Goal: Task Accomplishment & Management: Use online tool/utility

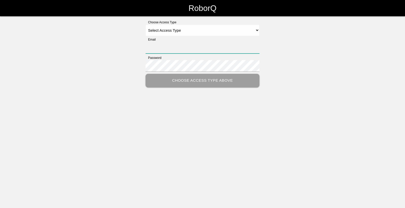
type input "[EMAIL_ADDRESS][DOMAIN_NAME]"
drag, startPoint x: 202, startPoint y: 27, endPoint x: 202, endPoint y: 31, distance: 4.6
click at [202, 28] on select "Select Access Type Admin Customer Supervisor Worker" at bounding box center [203, 30] width 114 height 11
select select "Worker"
click at [146, 25] on select "Select Access Type Admin Customer Supervisor Worker" at bounding box center [203, 30] width 114 height 11
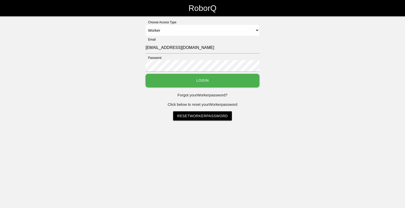
click at [195, 83] on button "Login" at bounding box center [203, 80] width 114 height 13
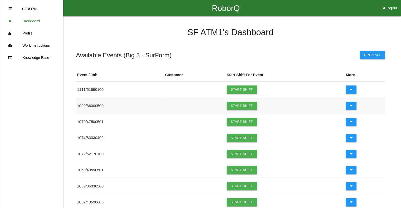
click at [250, 103] on link "Start Shift" at bounding box center [242, 106] width 30 height 8
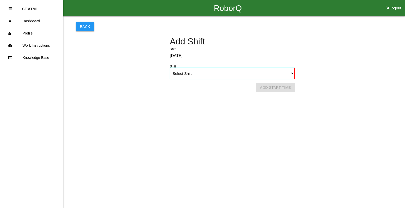
click at [252, 69] on select "Select Shift 1st Shift 2nd Shift 3rd Shift 4th Shift" at bounding box center [232, 73] width 125 height 11
select select "1"
click at [170, 68] on select "Select Shift 1st Shift 2nd Shift 3rd Shift 4th Shift" at bounding box center [232, 73] width 125 height 11
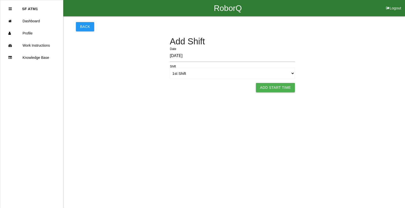
click at [283, 87] on button "Add Start Time" at bounding box center [275, 87] width 39 height 9
select select "6"
select select "16"
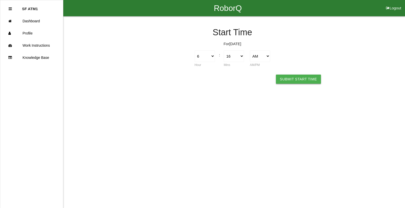
click at [286, 80] on button "Submit Start Time" at bounding box center [298, 78] width 45 height 9
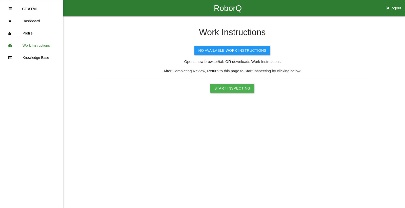
click at [250, 87] on button "Start Inspecting" at bounding box center [232, 88] width 44 height 9
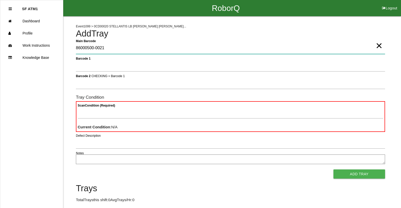
type Barcode "86000500-0021"
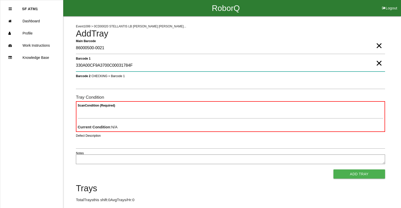
type 1 "330A00CF9A3700C00031784F"
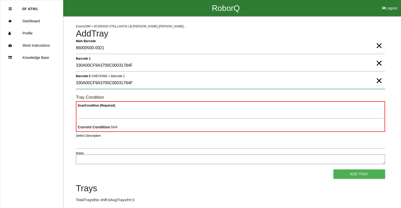
type 2 "330A00CF9A3700C00031784F"
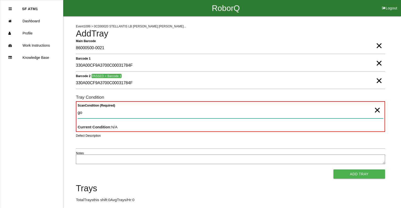
type Condition "goo"
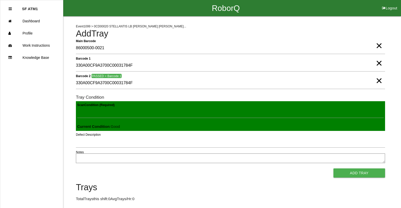
click at [334, 168] on button "Add Tray" at bounding box center [360, 172] width 52 height 9
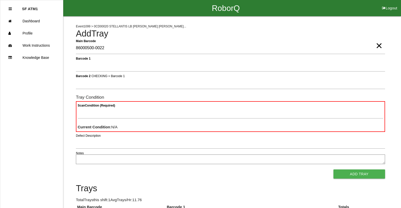
type Barcode "86000500-0022"
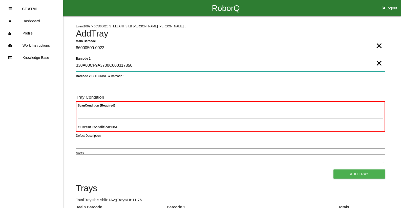
type 1 "330A00CF9A3700C000317850"
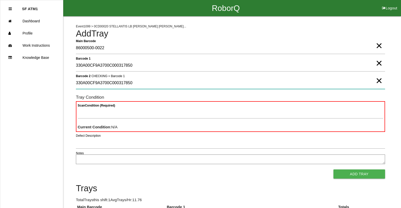
type 2 "330A00CF9A3700C000317850"
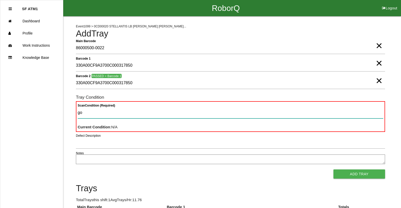
type Condition "goo"
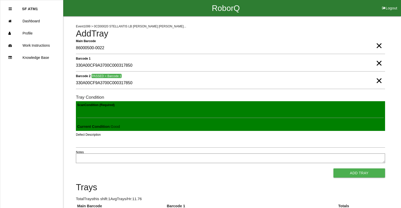
click at [334, 168] on button "Add Tray" at bounding box center [360, 172] width 52 height 9
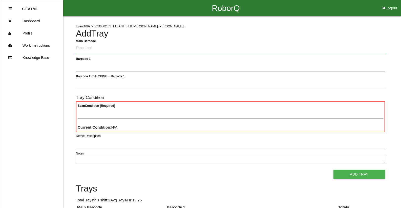
click button "Logout" at bounding box center [390, 2] width 23 height 4
select select "Worker"
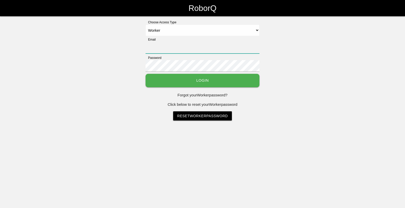
type input "[EMAIL_ADDRESS][DOMAIN_NAME]"
click at [205, 79] on button "Login" at bounding box center [203, 80] width 114 height 13
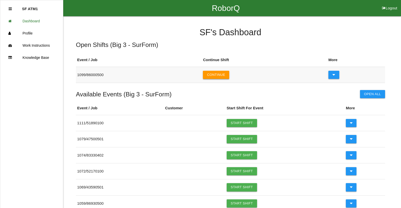
click at [226, 76] on button "Continue" at bounding box center [216, 75] width 26 height 8
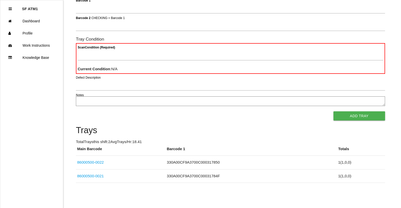
scroll to position [45, 0]
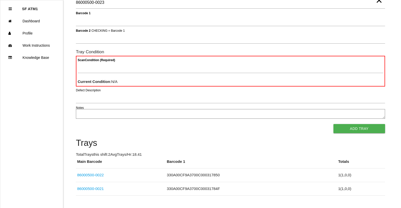
type Barcode "86000500-0023"
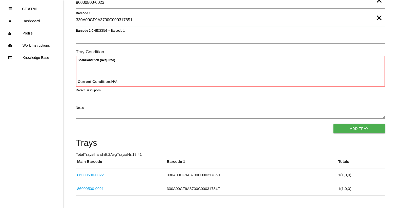
type 1 "330A00CF9A3700C000317851"
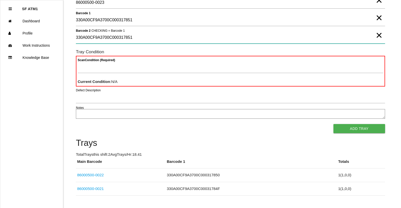
type 2 "330A00CF9A3700C000317851"
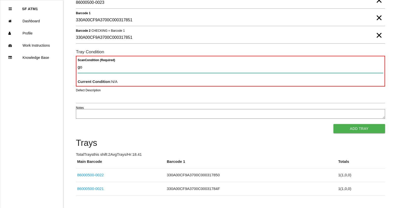
type Condition "goo"
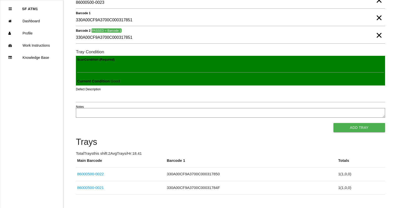
click at [334, 123] on button "Add Tray" at bounding box center [360, 127] width 52 height 9
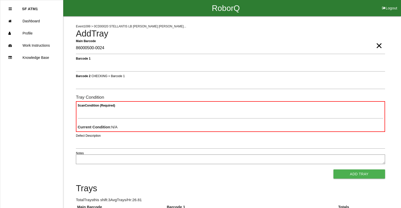
type Barcode "86000500-0024"
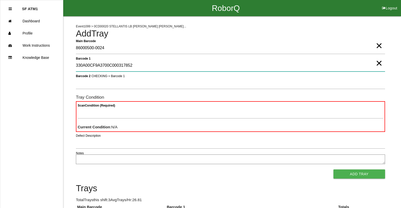
type 1 "330A00CF9A3700C000317852"
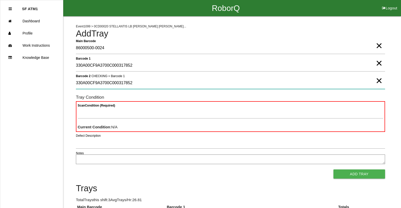
type 2 "330A00CF9A3700C000317852"
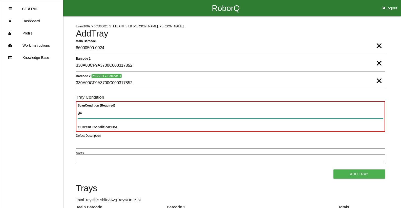
type Condition "goo"
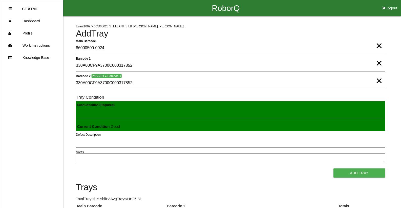
click at [334, 168] on button "Add Tray" at bounding box center [360, 172] width 52 height 9
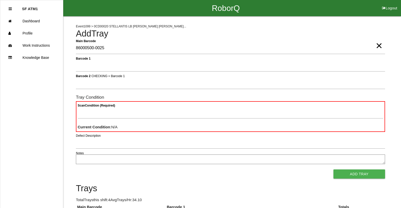
type Barcode "86000500-0025"
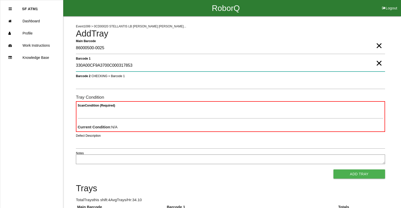
type 1 "330A00CF9A3700C000317853"
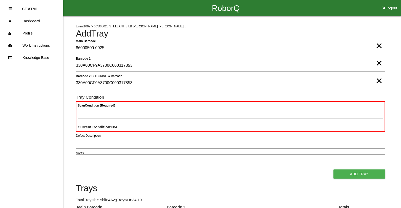
type 2 "330A00CF9A3700C000317853"
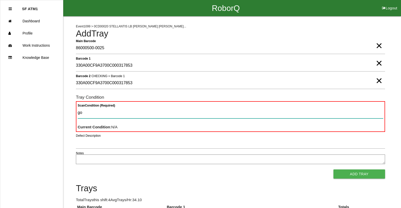
type Condition "goo"
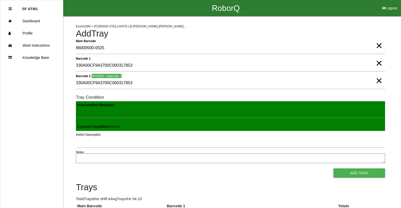
click at [334, 168] on button "Add Tray" at bounding box center [360, 172] width 52 height 9
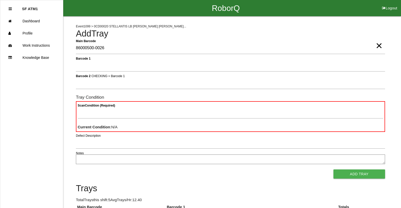
type Barcode "86000500-0026"
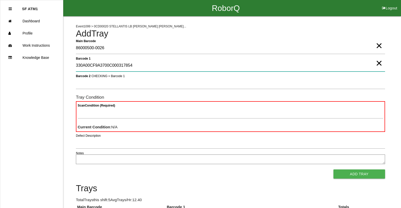
type 1 "330A00CF9A3700C000317854"
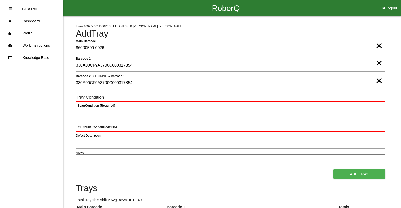
type 2 "330A00CF9A3700C000317854"
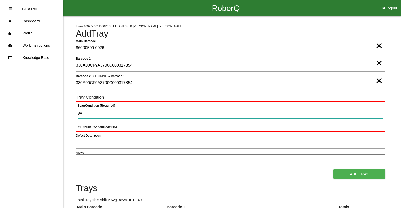
type Condition "goo"
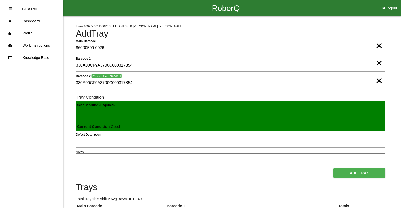
click at [334, 168] on button "Add Tray" at bounding box center [360, 172] width 52 height 9
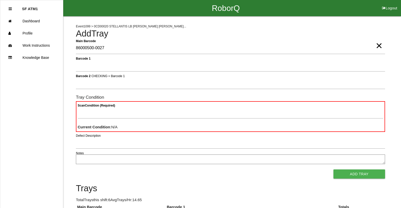
type Barcode "86000500-0027"
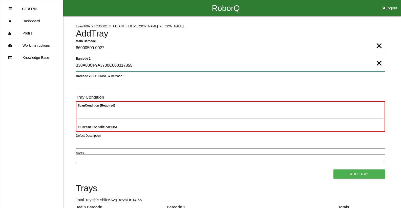
type 1 "330A00CF9A3700C000317855"
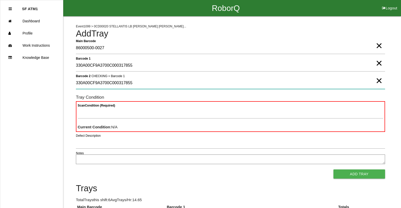
type 2 "330A00CF9A3700C000317855"
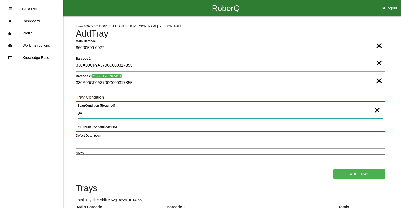
type Condition "goo"
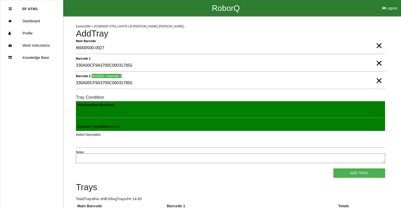
click at [334, 168] on button "Add Tray" at bounding box center [360, 172] width 52 height 9
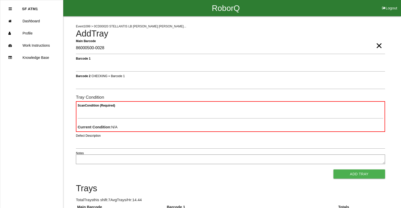
type Barcode "86000500-0028"
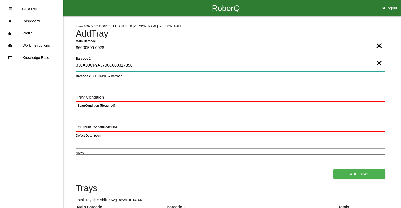
type 1 "330A00CF9A3700C000317856"
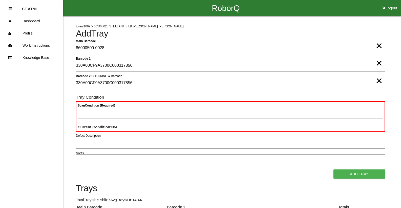
type 2 "330A00CF9A3700C000317856"
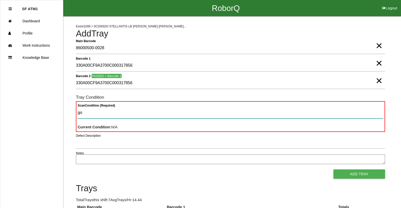
type Condition "goo"
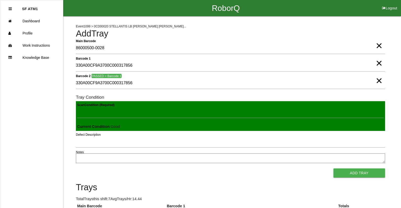
click at [334, 168] on button "Add Tray" at bounding box center [360, 172] width 52 height 9
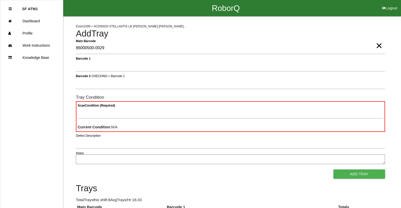
type Barcode "86000500-0029"
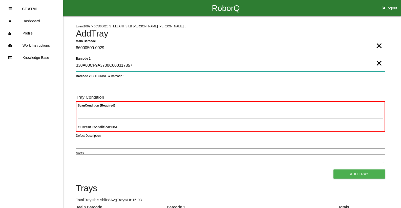
type 1 "330A00CF9A3700C000317857"
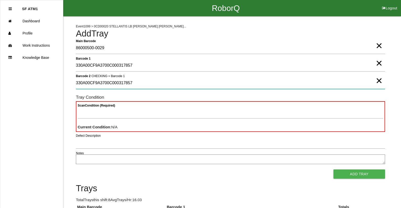
type 2 "330A00CF9A3700C000317857"
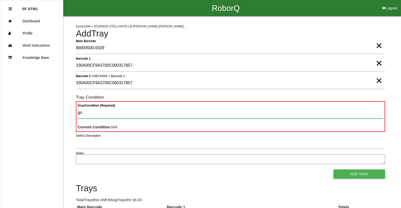
type Condition "goo"
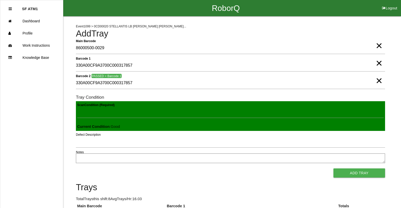
click at [334, 168] on button "Add Tray" at bounding box center [360, 172] width 52 height 9
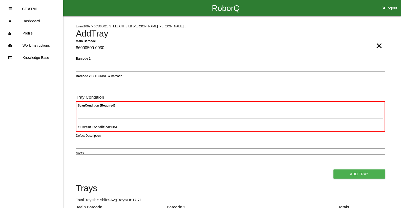
type Barcode "86000500-0030"
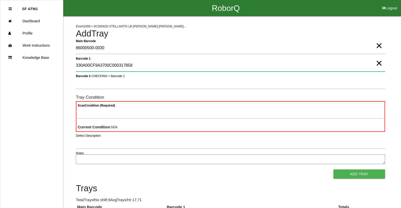
type 1 "330A00CF9A3700C000317858"
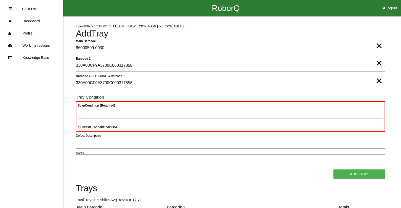
type 2 "330A00CF9A3700C000317858"
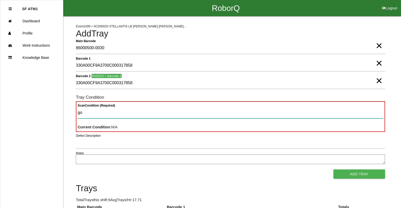
type Condition "goo"
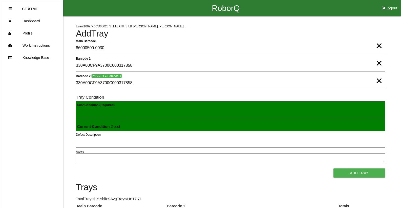
click at [334, 168] on button "Add Tray" at bounding box center [360, 172] width 52 height 9
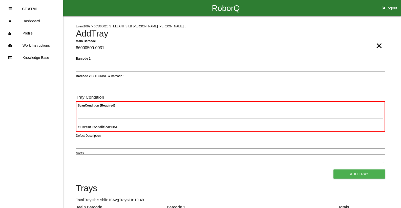
type Barcode "86000500-0031"
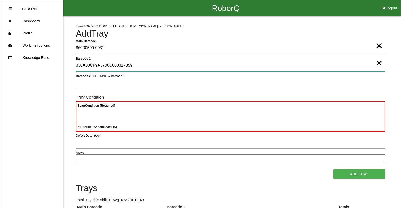
type 1 "330A00CF9A3700C000317859"
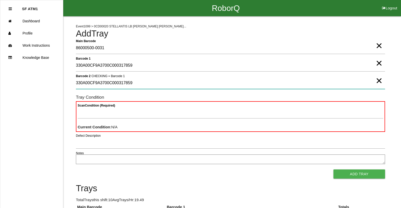
type 2 "330A00CF9A3700C000317859"
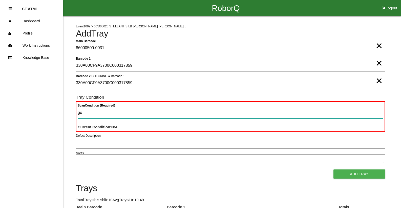
type Condition "goo"
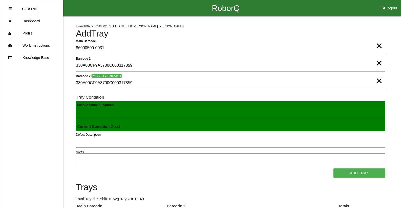
click at [334, 168] on button "Add Tray" at bounding box center [360, 172] width 52 height 9
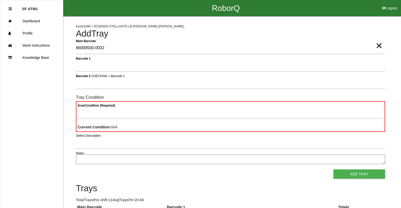
type Barcode "86000500-0032"
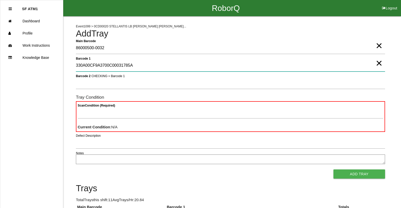
type 1 "330A00CF9A3700C00031785A"
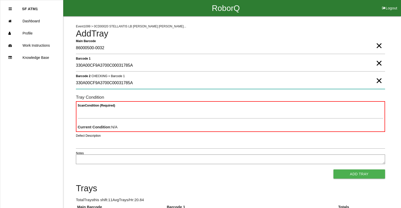
type 2 "330A00CF9A3700C00031785A"
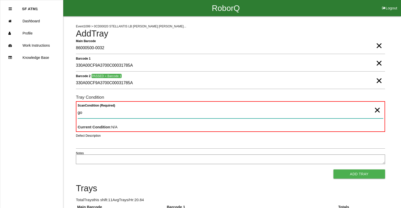
type Condition "goo"
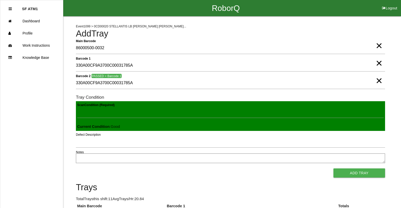
click at [334, 168] on button "Add Tray" at bounding box center [360, 172] width 52 height 9
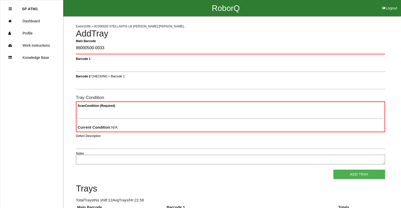
type Barcode "86000500-0033"
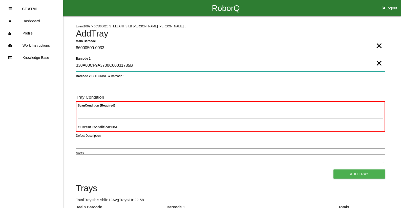
type 1 "330A00CF9A3700C00031785B"
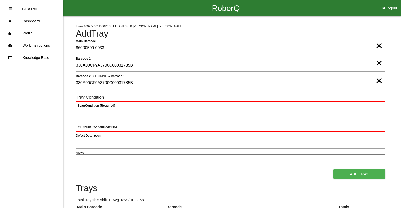
type 2 "330A00CF9A3700C00031785B"
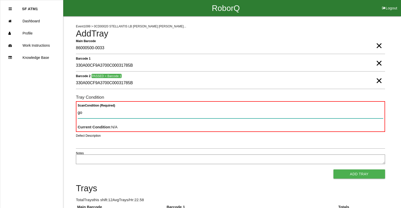
type Condition "goo"
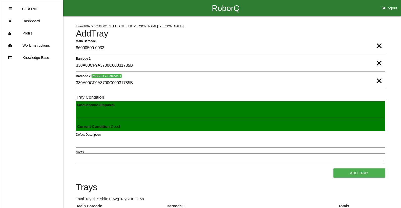
click at [334, 168] on button "Add Tray" at bounding box center [360, 172] width 52 height 9
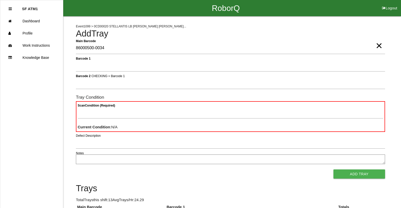
type Barcode "86000500-0034"
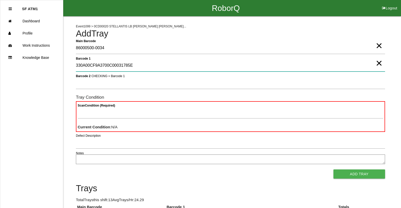
type 1 "330A00CF9A3700C00031785E"
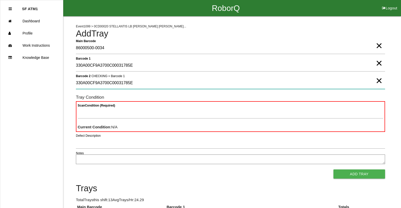
type 2 "330A00CF9A3700C00031785E"
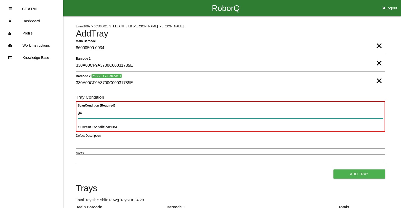
type Condition "goo"
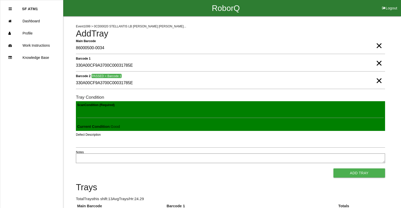
click button "Add Tray" at bounding box center [360, 172] width 52 height 9
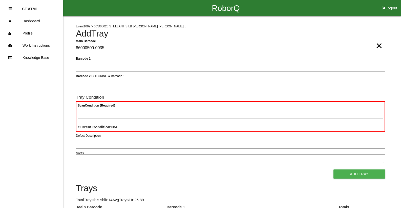
type Barcode "86000500-0035"
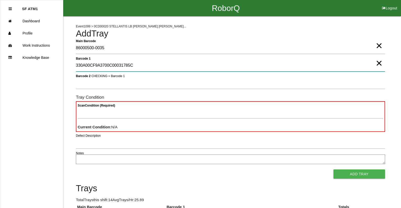
type 1 "330A00CF9A3700C00031785C"
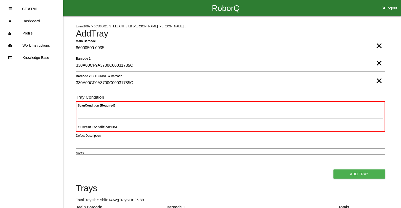
type 2 "330A00CF9A3700C00031785C"
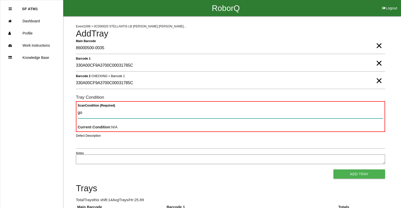
type Condition "goo"
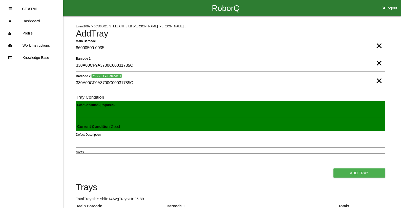
click at [334, 168] on button "Add Tray" at bounding box center [360, 172] width 52 height 9
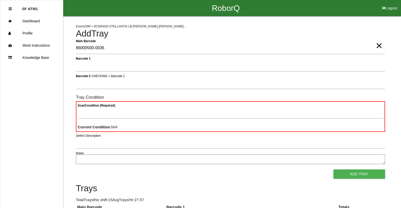
type Barcode "86000500-0036"
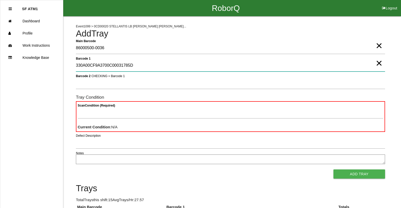
type 1 "330A00CF9A3700C00031785D"
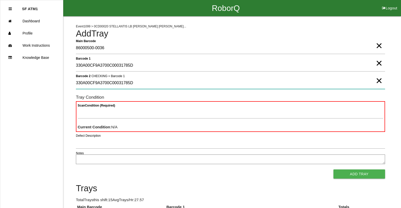
type 2 "330A00CF9A3700C00031785D"
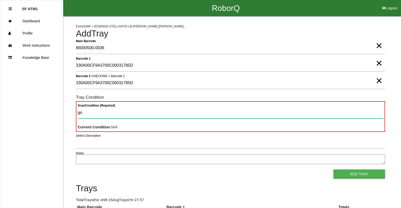
type Condition "goo"
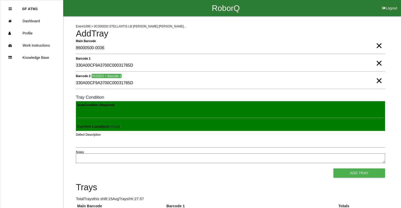
click at [334, 168] on button "Add Tray" at bounding box center [360, 172] width 52 height 9
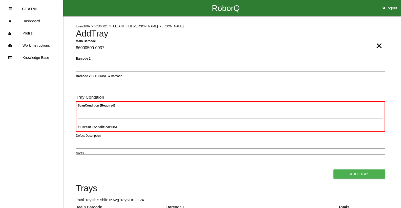
type Barcode "86000500-0037"
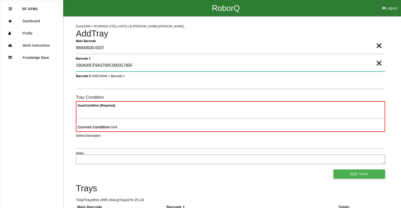
type 1 "330A00CF9A3700C00031785F"
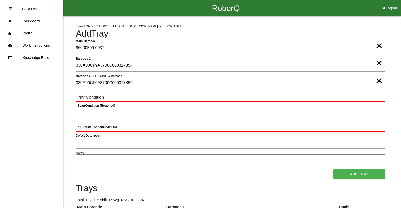
type 2 "330A00CF9A3700C00031785F"
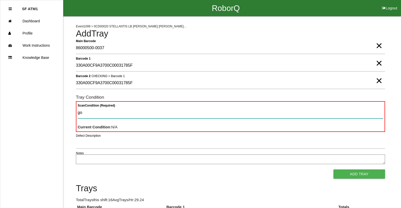
type Condition "goo"
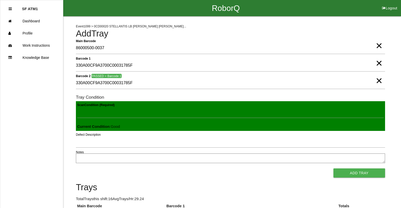
click at [334, 168] on button "Add Tray" at bounding box center [360, 172] width 52 height 9
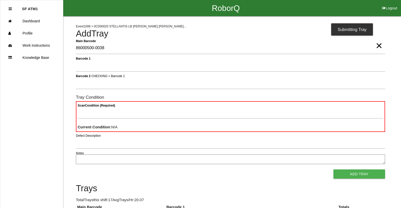
type Barcode "86000500-0038"
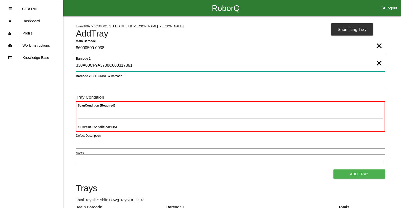
type 1 "330A00CF9A3700C000317861"
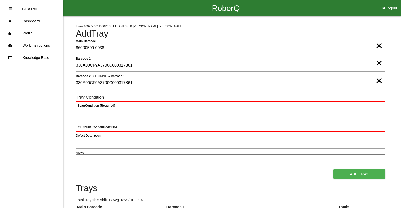
type 2 "330A00CF9A3700C000317861"
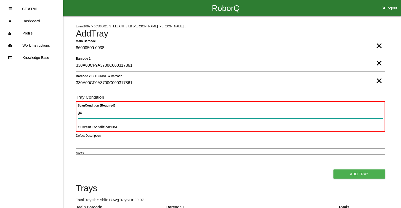
type Condition "goo"
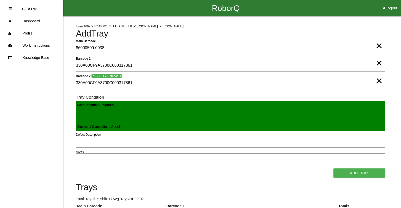
click at [334, 168] on button "Add Tray" at bounding box center [360, 172] width 52 height 9
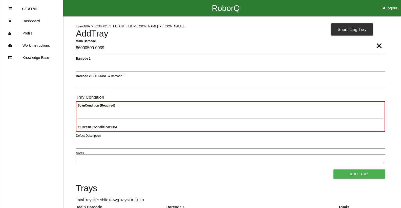
type Barcode "86000500-0039"
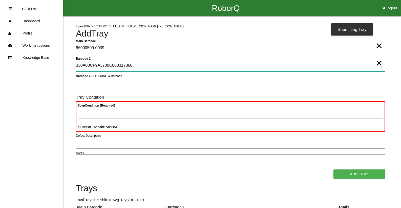
type 1 "330A00CF9A3700C000317860"
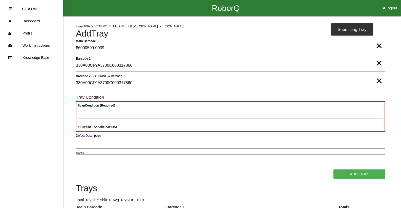
type 2 "330A00CF9A3700C000317860"
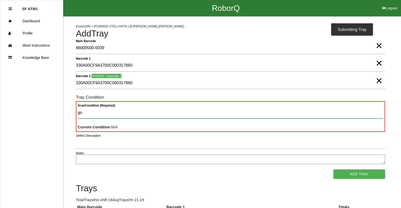
type Condition "goo"
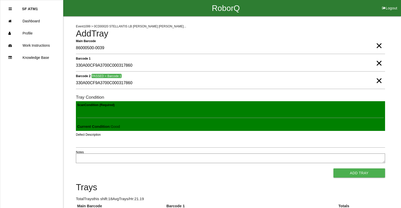
click at [334, 168] on button "Add Tray" at bounding box center [360, 172] width 52 height 9
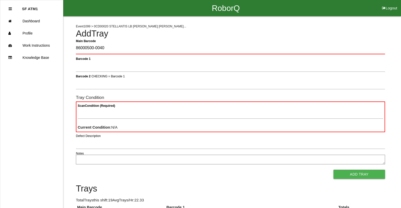
type Barcode "86000500-0040"
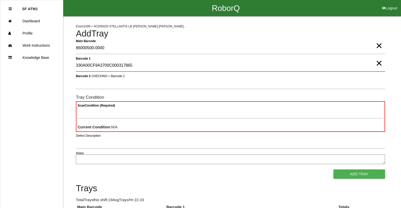
type 1 "330A00CF9A3700C000317865"
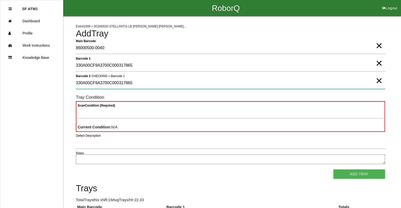
type 2 "330A00CF9A3700C000317865"
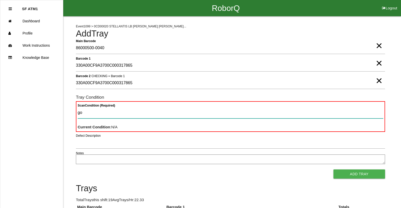
type Condition "goo"
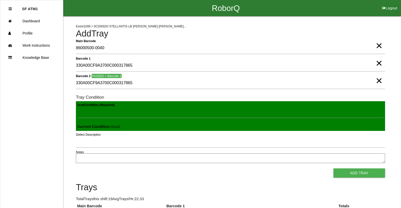
click at [334, 168] on button "Add Tray" at bounding box center [360, 172] width 52 height 9
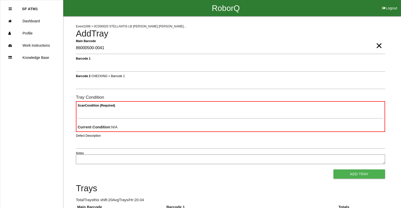
type Barcode "86000500-0041"
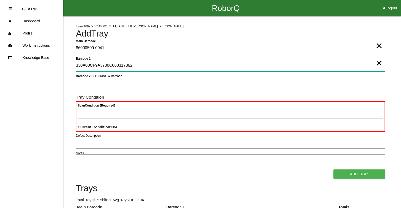
type 1 "330A00CF9A3700C000317862"
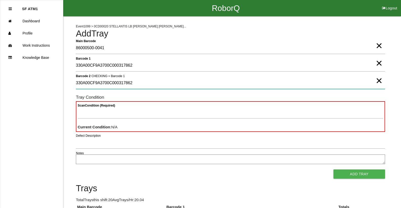
type 2 "330A00CF9A3700C000317862"
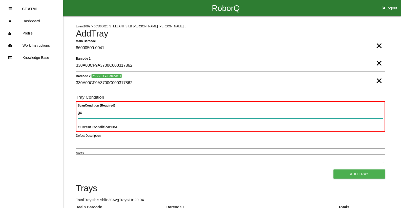
type Condition "goo"
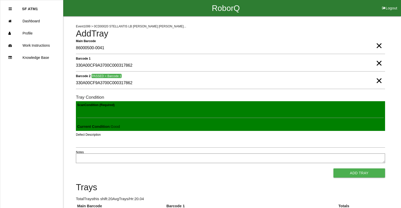
click at [334, 168] on button "Add Tray" at bounding box center [360, 172] width 52 height 9
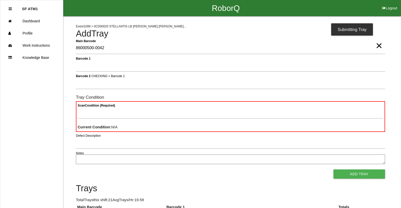
type Barcode "86000500-0042"
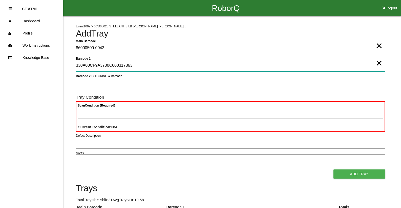
type 1 "330A00CF9A3700C000317863"
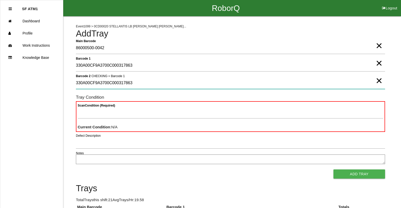
type 2 "330A00CF9A3700C000317863"
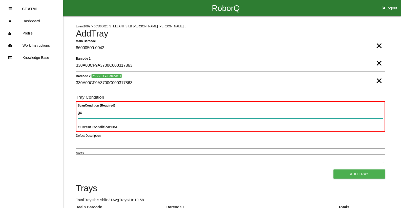
type Condition "goo"
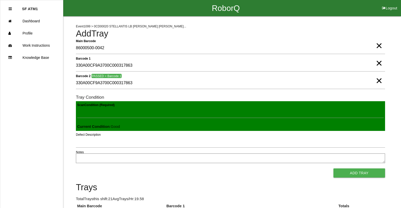
click at [334, 168] on button "Add Tray" at bounding box center [360, 172] width 52 height 9
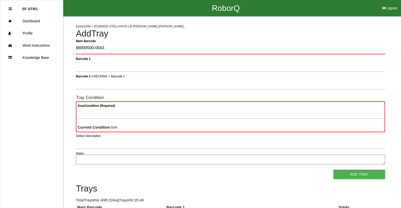
type Barcode "86000500-0043"
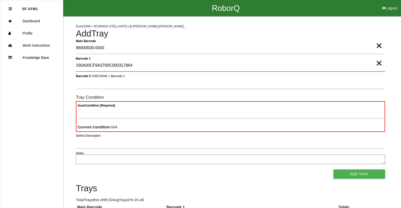
type 1 "330A00CF9A3700C000317864"
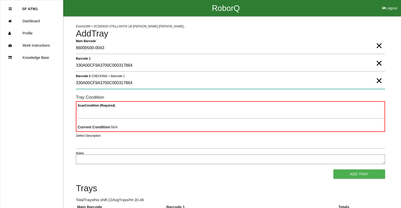
type 2 "330A00CF9A3700C000317864"
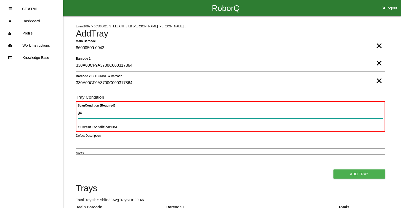
type Condition "goo"
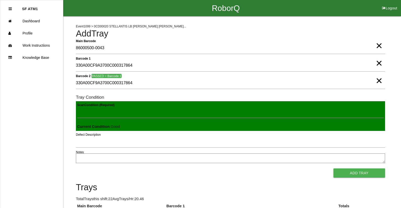
click at [334, 168] on button "Add Tray" at bounding box center [360, 172] width 52 height 9
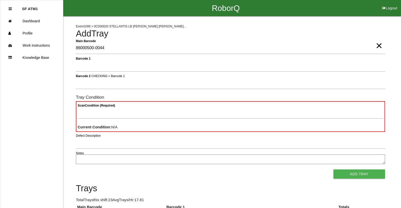
type Barcode "86000500-0044"
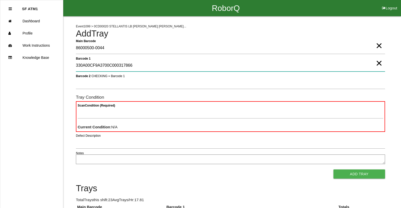
type 1 "330A00CF9A3700C000317866"
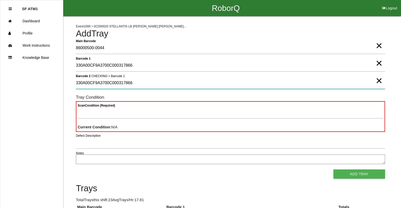
type 2 "330A00CF9A3700C000317866"
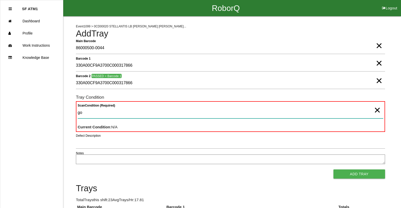
type Condition "goo"
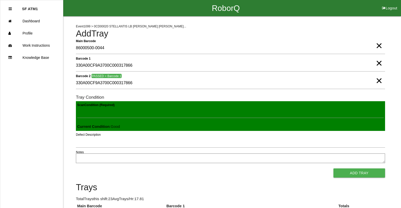
click at [334, 168] on button "Add Tray" at bounding box center [360, 172] width 52 height 9
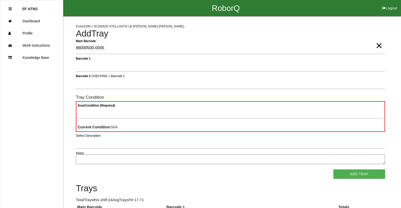
type Barcode "86000500-0045"
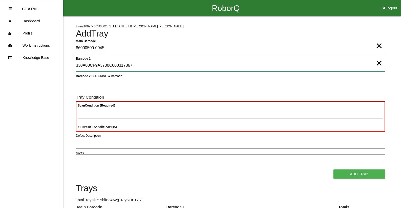
type 1 "330A00CF9A3700C000317867"
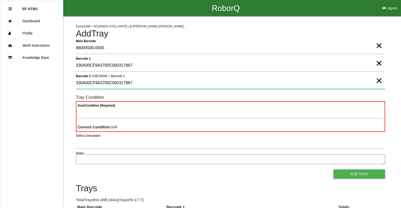
type 2 "330A00CF9A3700C000317867"
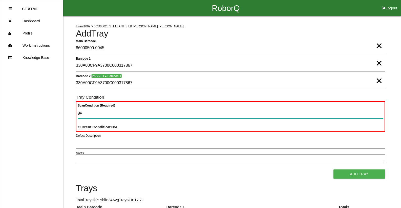
type Condition "goo"
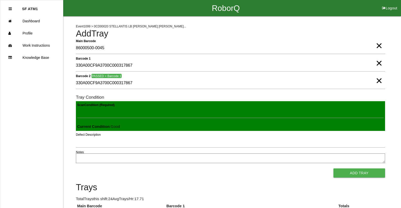
click at [334, 168] on button "Add Tray" at bounding box center [360, 172] width 52 height 9
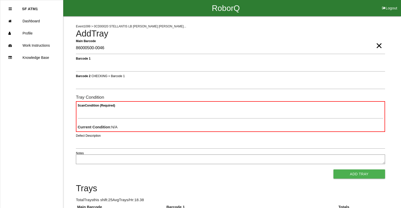
type Barcode "86000500-0046"
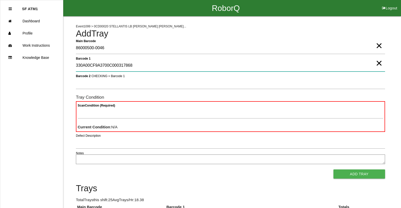
type 1 "330A00CF9A3700C000317868"
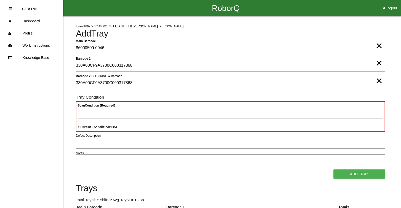
type 2 "330A00CF9A3700C000317868"
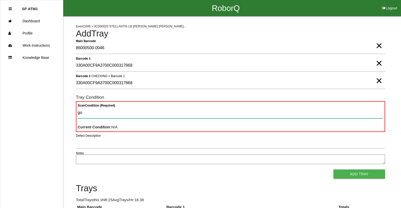
type Condition "goo"
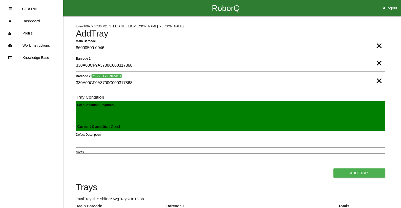
click at [334, 168] on button "Add Tray" at bounding box center [360, 172] width 52 height 9
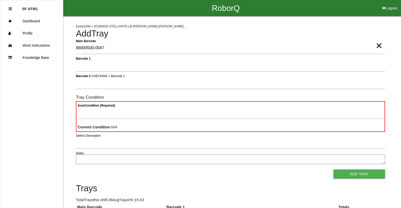
type Barcode "86000500-0047"
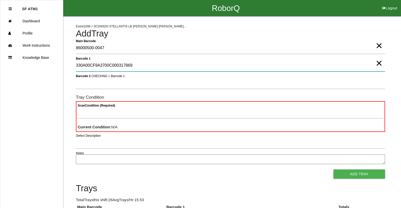
type 1 "330A00CF9A3700C000317869"
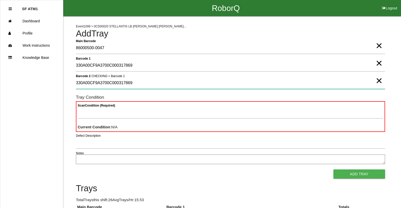
type 2 "330A00CF9A3700C000317869"
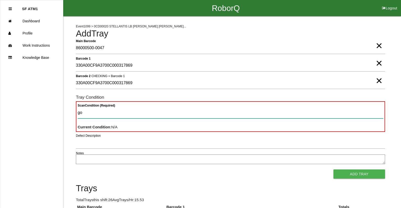
type Condition "goo"
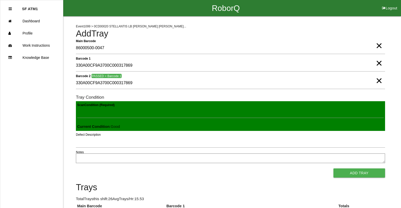
click at [334, 168] on button "Add Tray" at bounding box center [360, 172] width 52 height 9
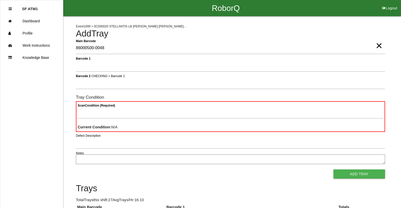
type Barcode "86000500-0048"
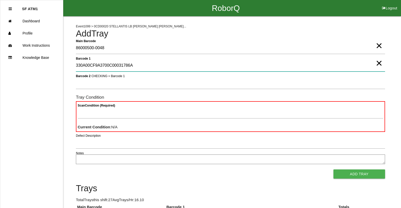
type 1 "330A00CF9A3700C00031786A"
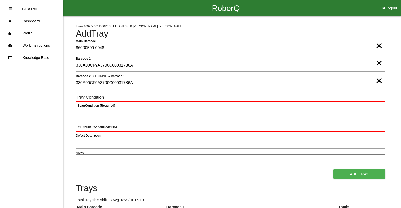
type 2 "330A00CF9A3700C00031786A"
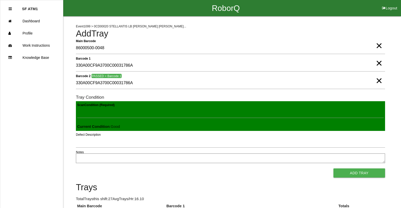
click at [334, 168] on button "Add Tray" at bounding box center [360, 172] width 52 height 9
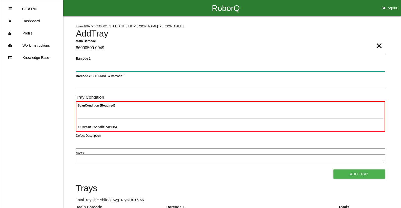
click at [334, 169] on button "Add Tray" at bounding box center [360, 173] width 52 height 9
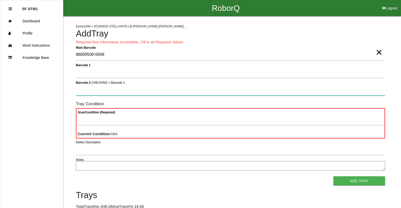
click at [334, 176] on button "Add Tray" at bounding box center [360, 180] width 52 height 9
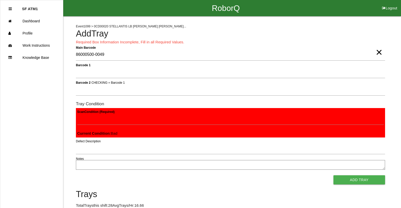
click at [334, 175] on button "Add Tray" at bounding box center [360, 179] width 52 height 9
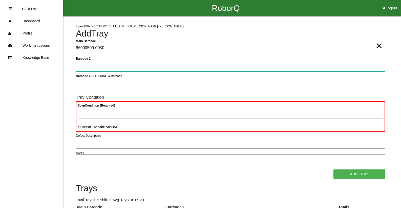
click at [334, 169] on button "Add Tray" at bounding box center [360, 173] width 52 height 9
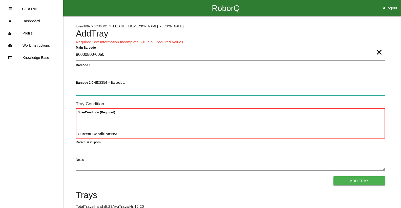
click at [334, 176] on button "Add Tray" at bounding box center [360, 180] width 52 height 9
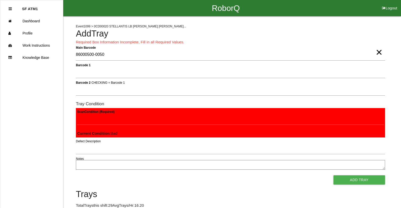
click at [334, 175] on button "Add Tray" at bounding box center [360, 179] width 52 height 9
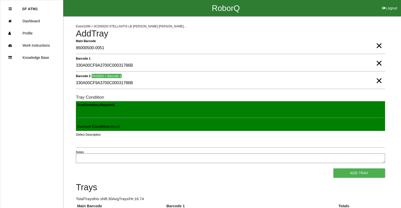
click at [334, 168] on button "Add Tray" at bounding box center [360, 172] width 52 height 9
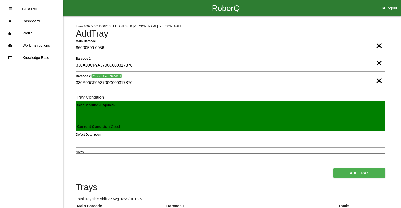
click at [334, 168] on button "Add Tray" at bounding box center [360, 172] width 52 height 9
